Goal: Check status

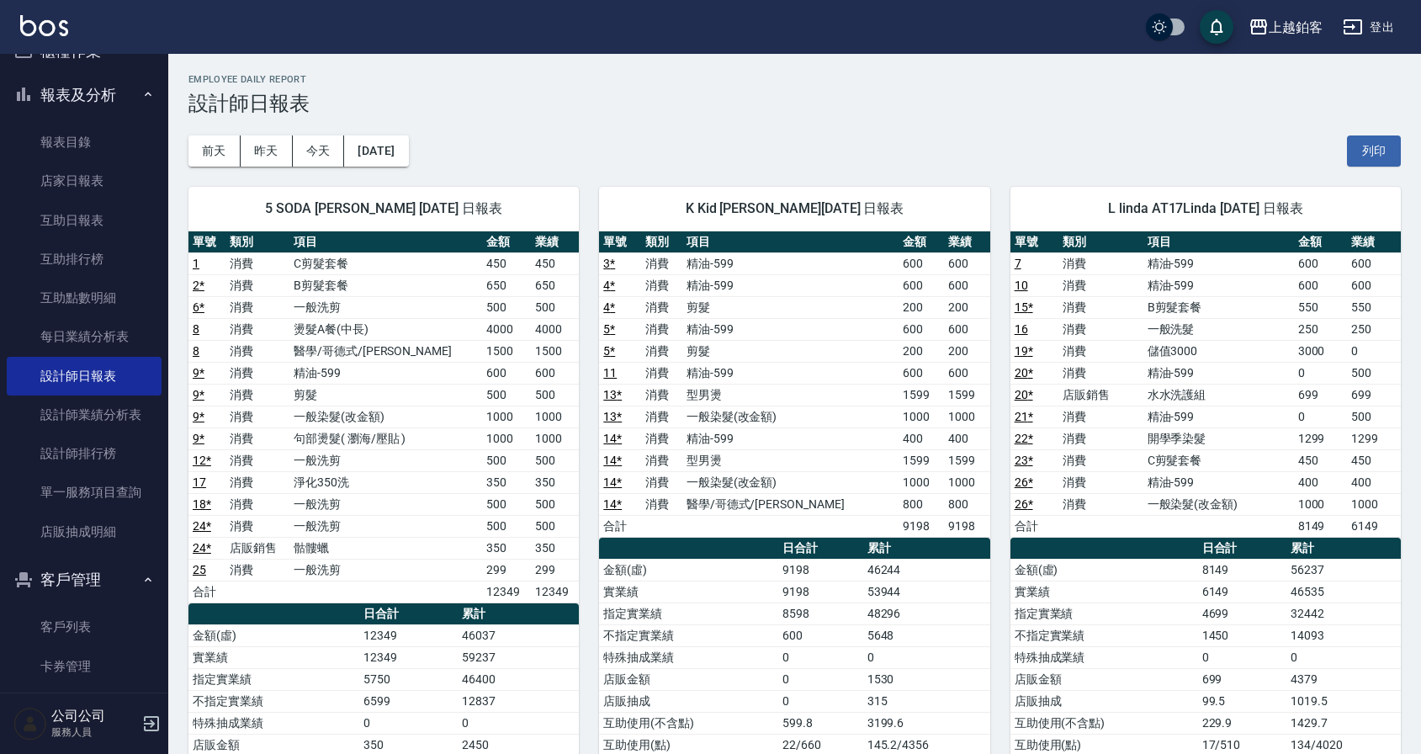
scroll to position [44, 0]
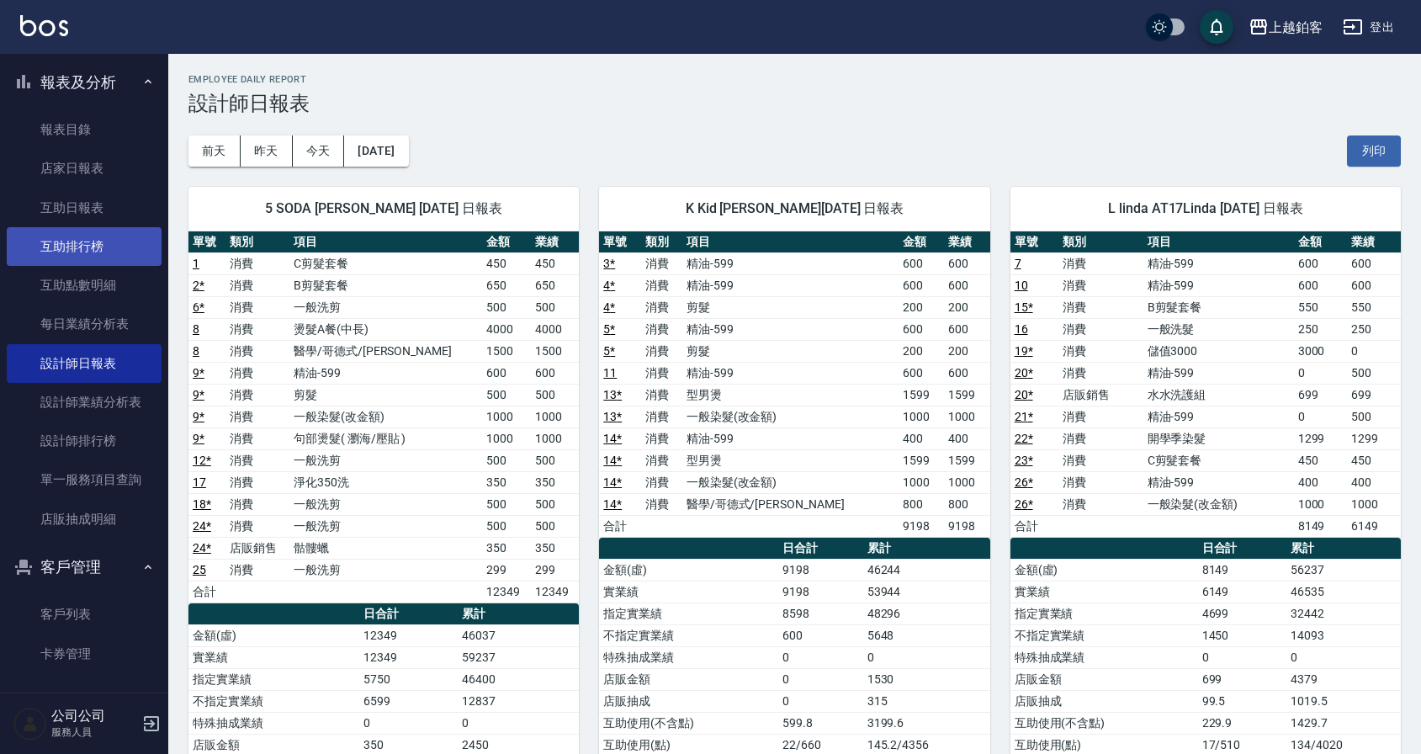
click at [82, 232] on link "互助排行榜" at bounding box center [84, 246] width 155 height 39
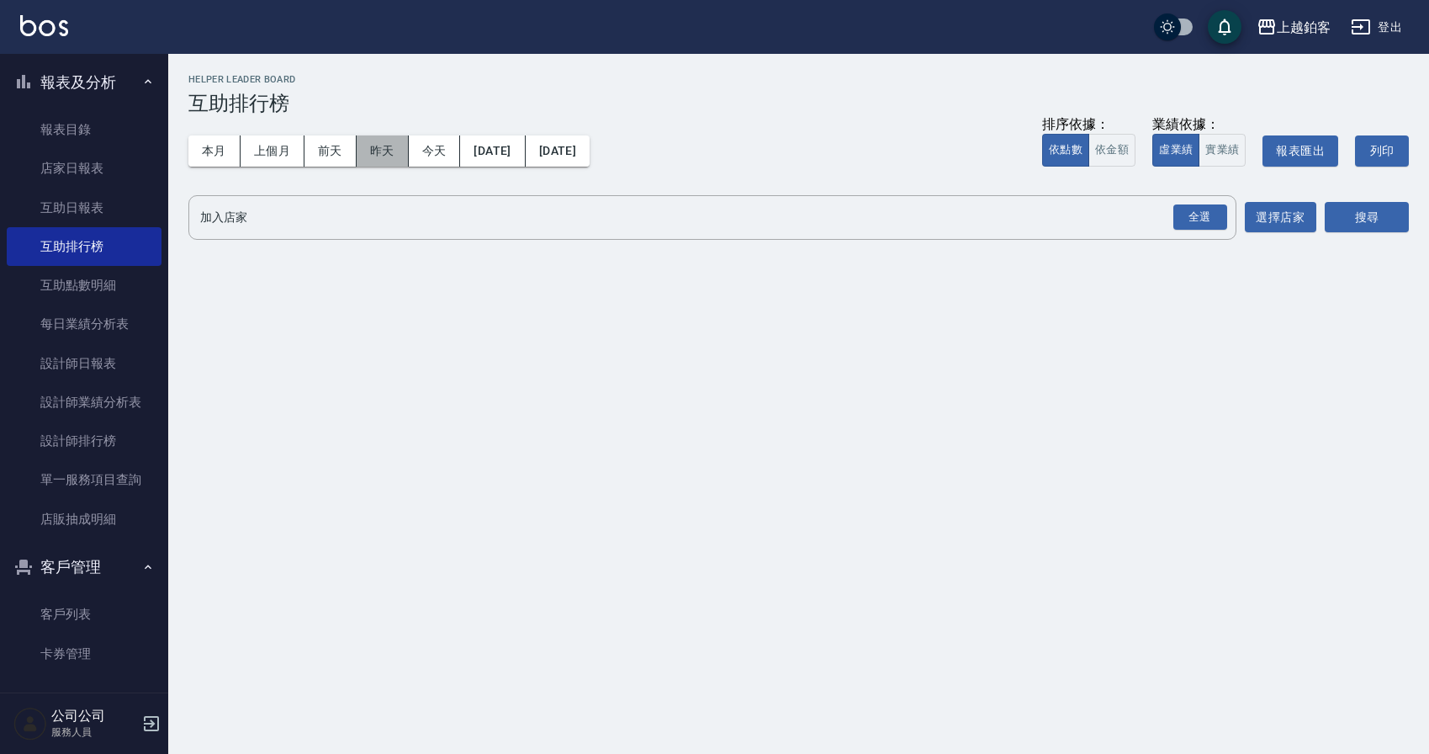
click at [368, 160] on button "昨天" at bounding box center [383, 150] width 52 height 31
click at [124, 214] on link "互助日報表" at bounding box center [84, 207] width 155 height 39
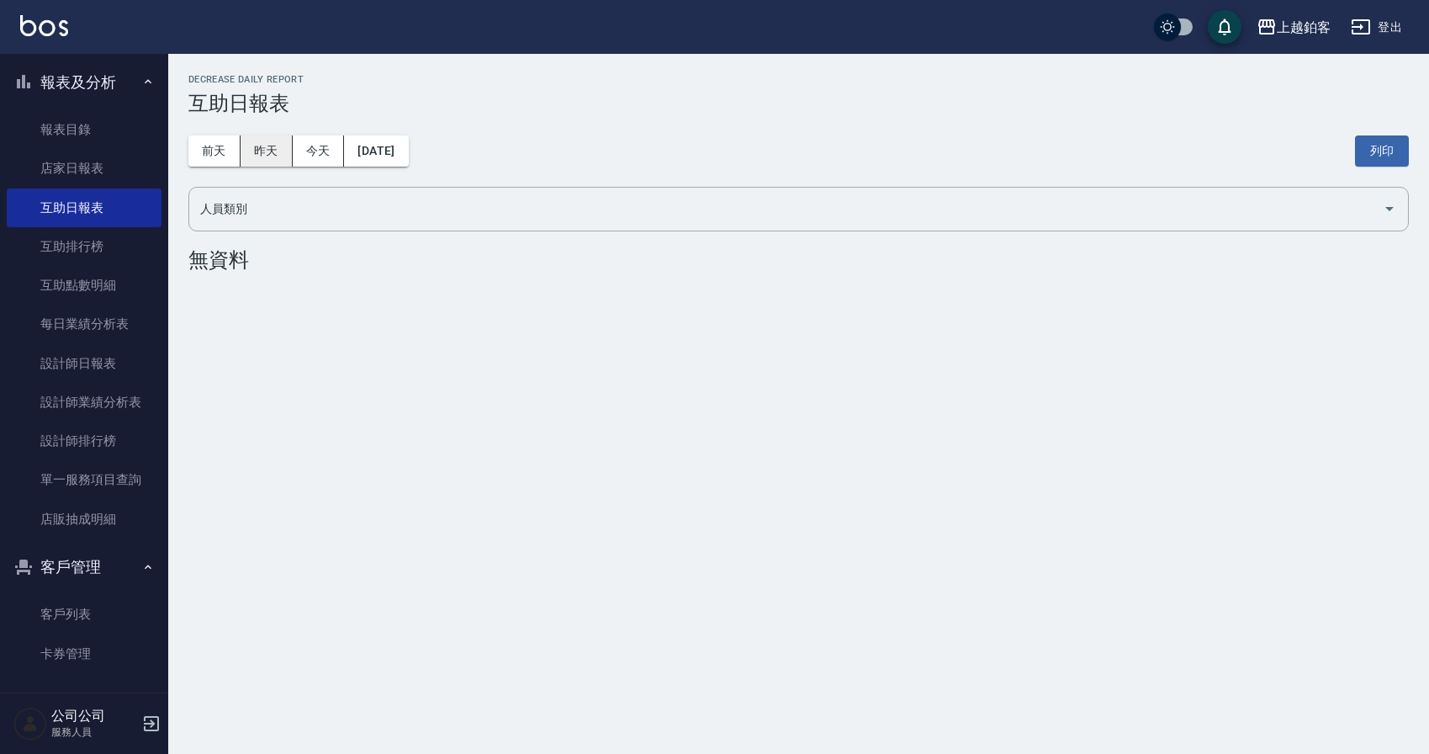
click at [275, 161] on button "昨天" at bounding box center [267, 150] width 52 height 31
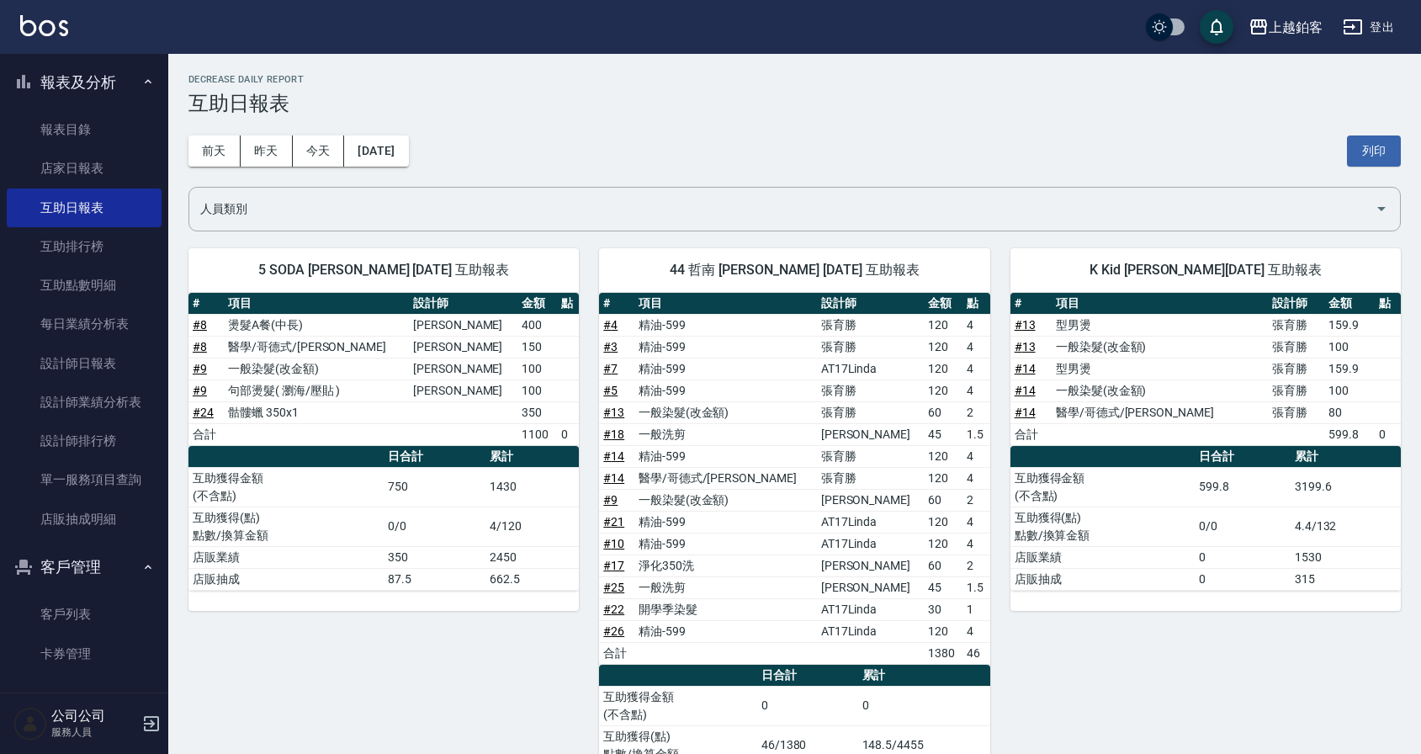
scroll to position [8, 0]
